Goal: Check status: Verify the current state of an ongoing process or item

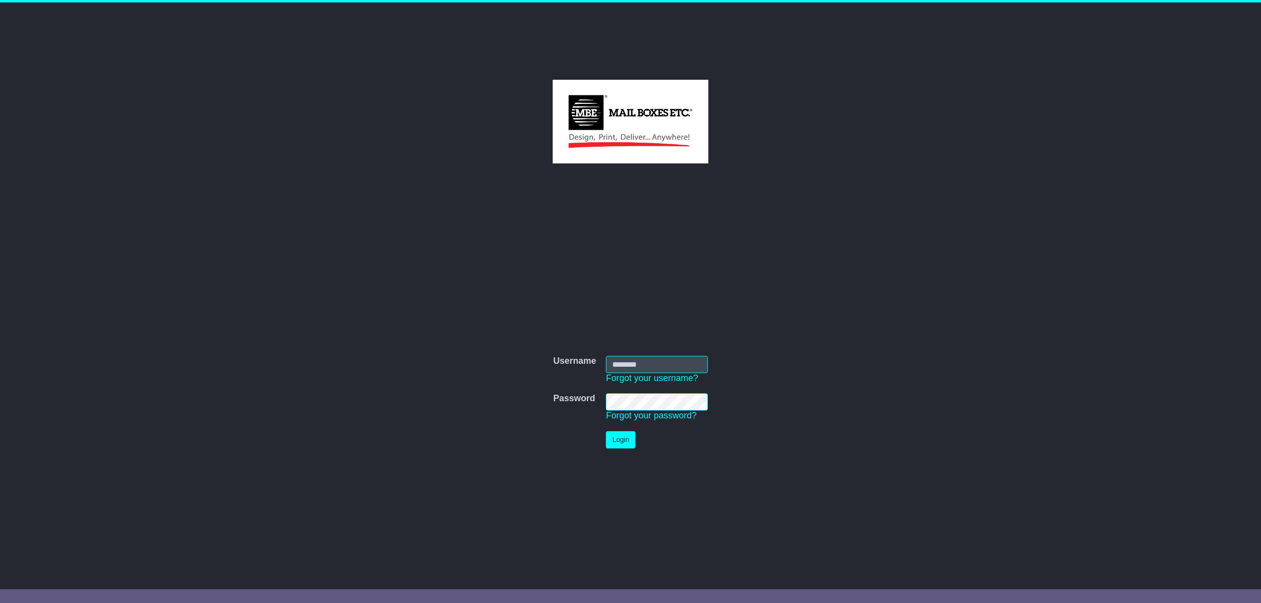
type input "**********"
click at [617, 438] on button "Login" at bounding box center [621, 439] width 30 height 17
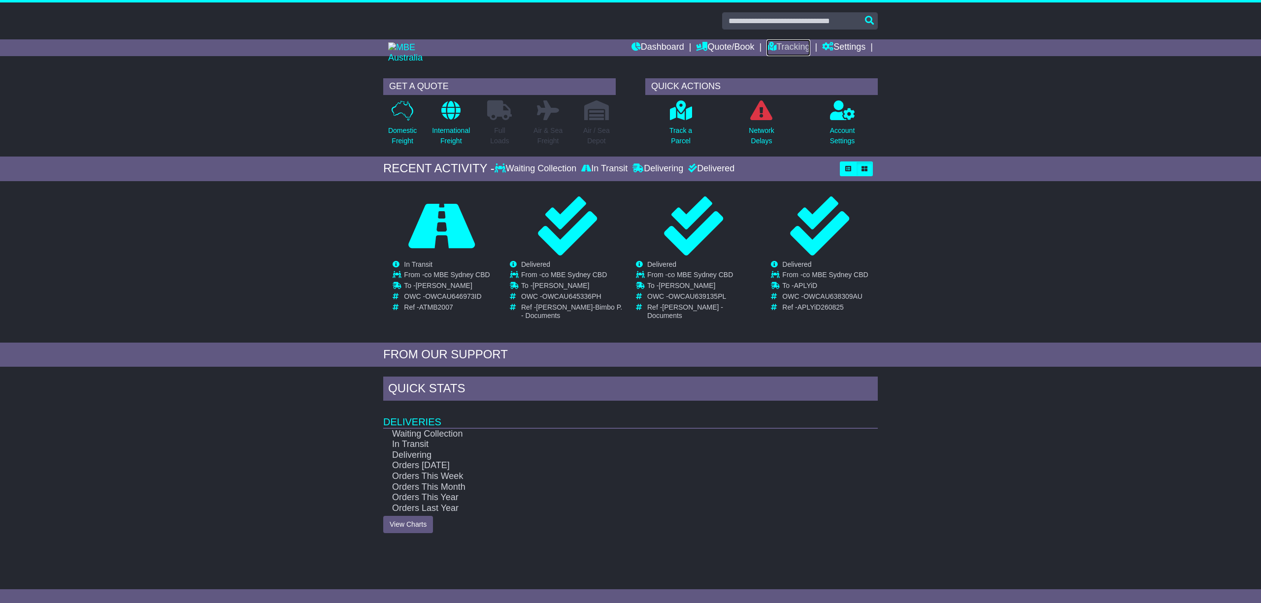
click at [785, 44] on link "Tracking" at bounding box center [787, 47] width 43 height 17
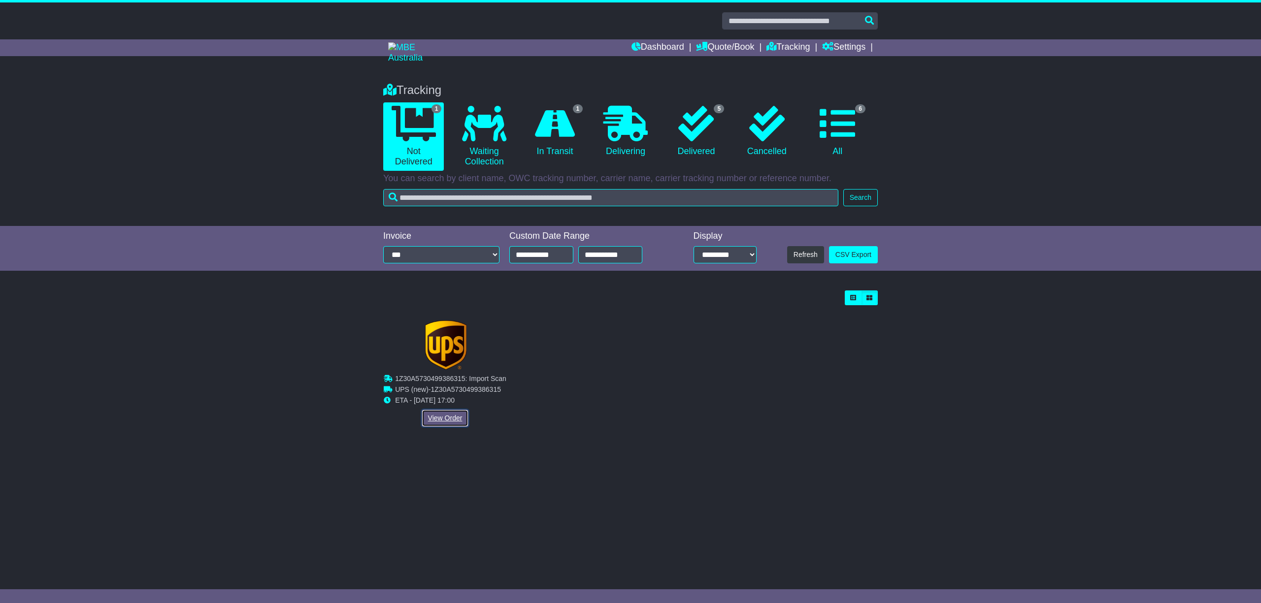
click at [444, 412] on link "View Order" at bounding box center [445, 418] width 47 height 17
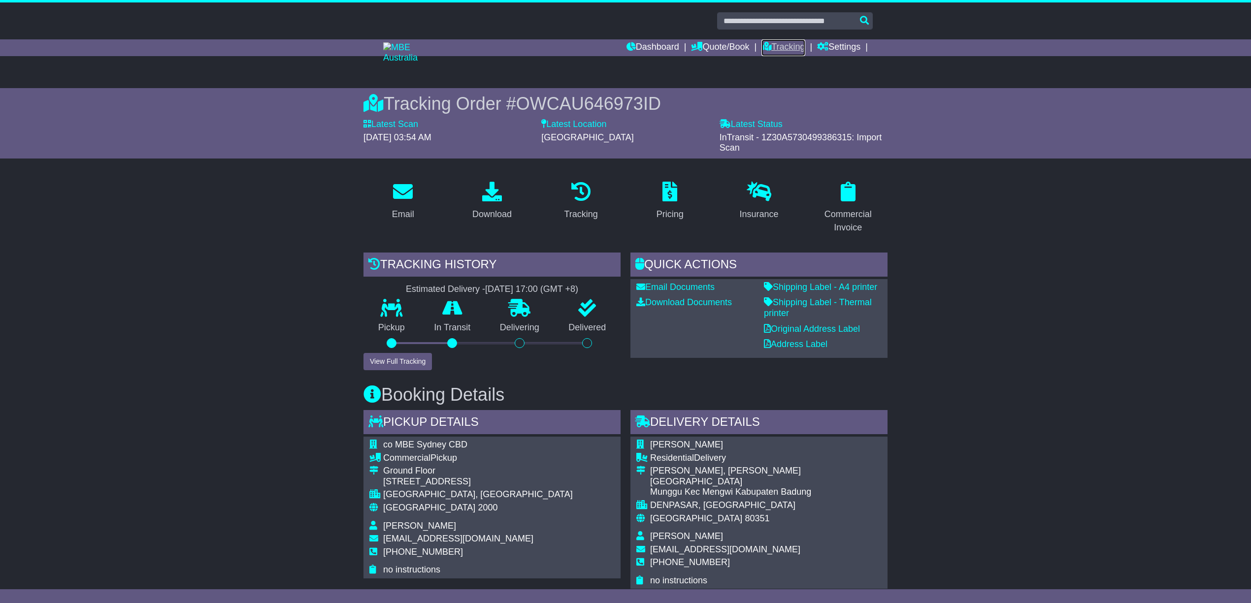
click at [793, 48] on link "Tracking" at bounding box center [782, 47] width 43 height 17
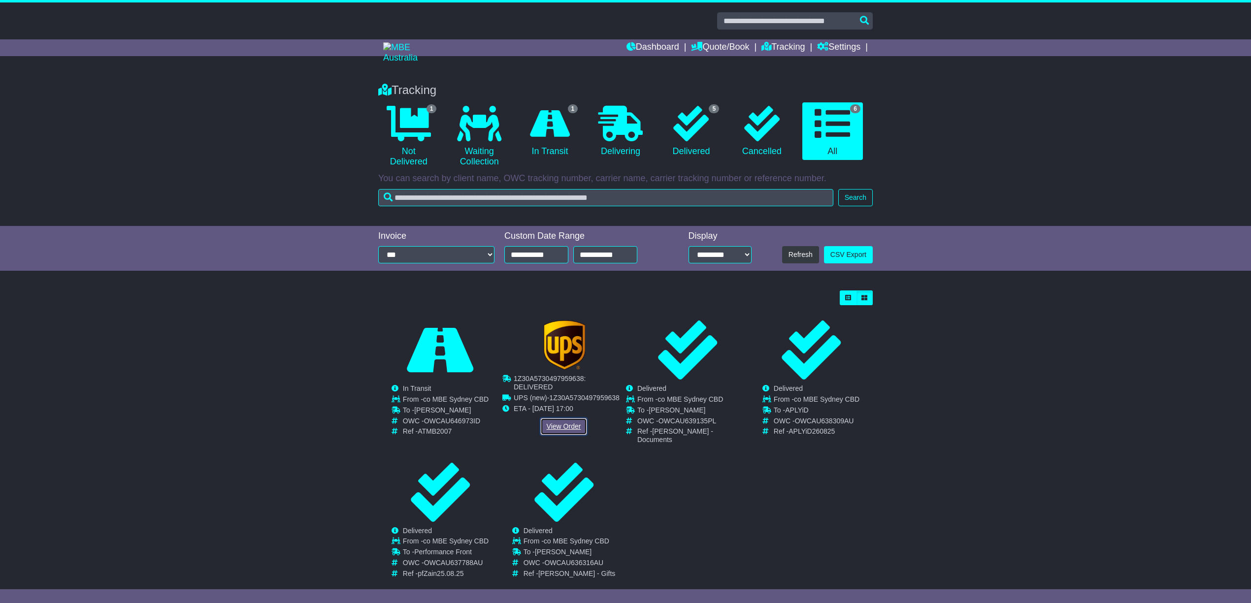
click at [558, 419] on link "View Order" at bounding box center [563, 426] width 47 height 17
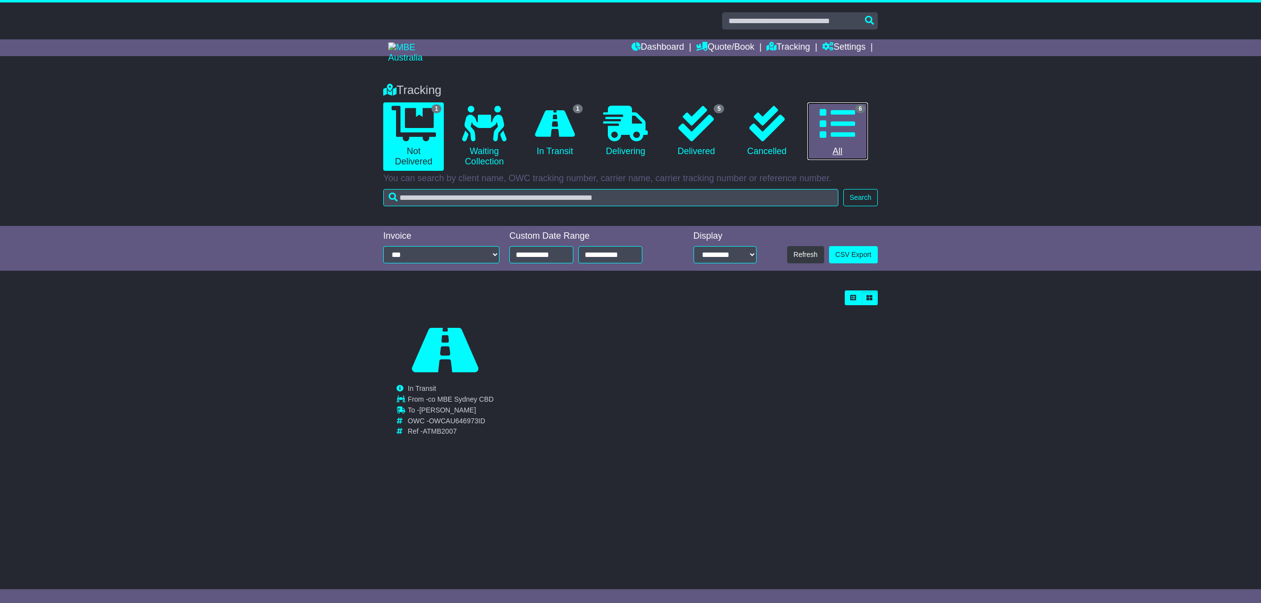
click at [839, 138] on icon at bounding box center [837, 123] width 35 height 35
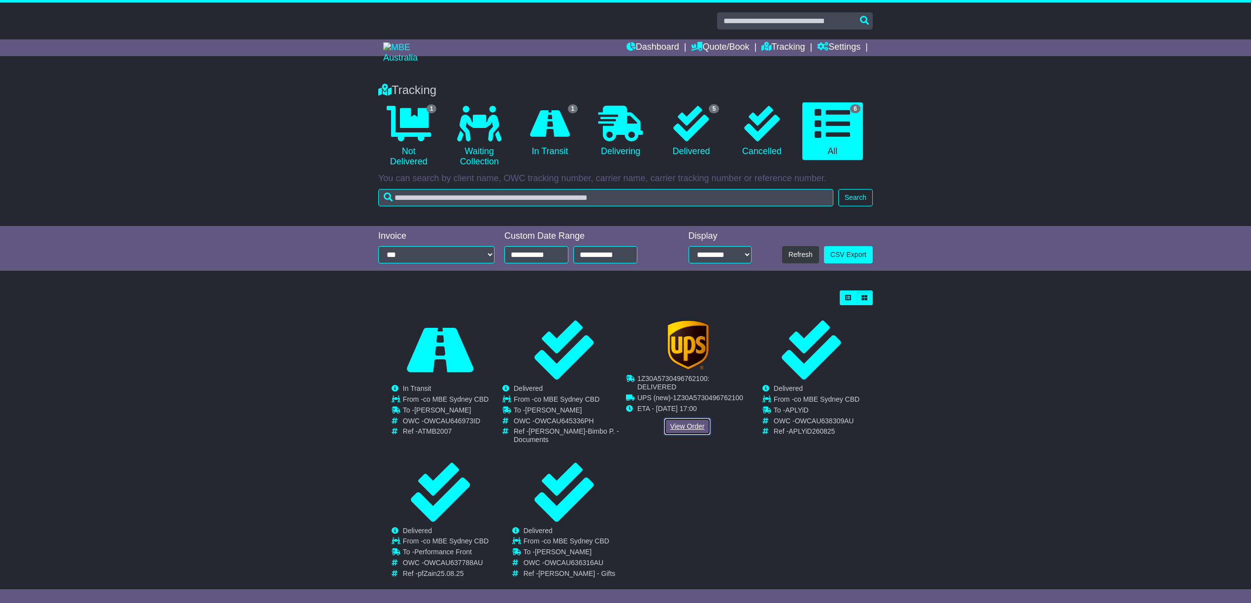
click at [694, 420] on link "View Order" at bounding box center [687, 426] width 47 height 17
